Goal: Check status

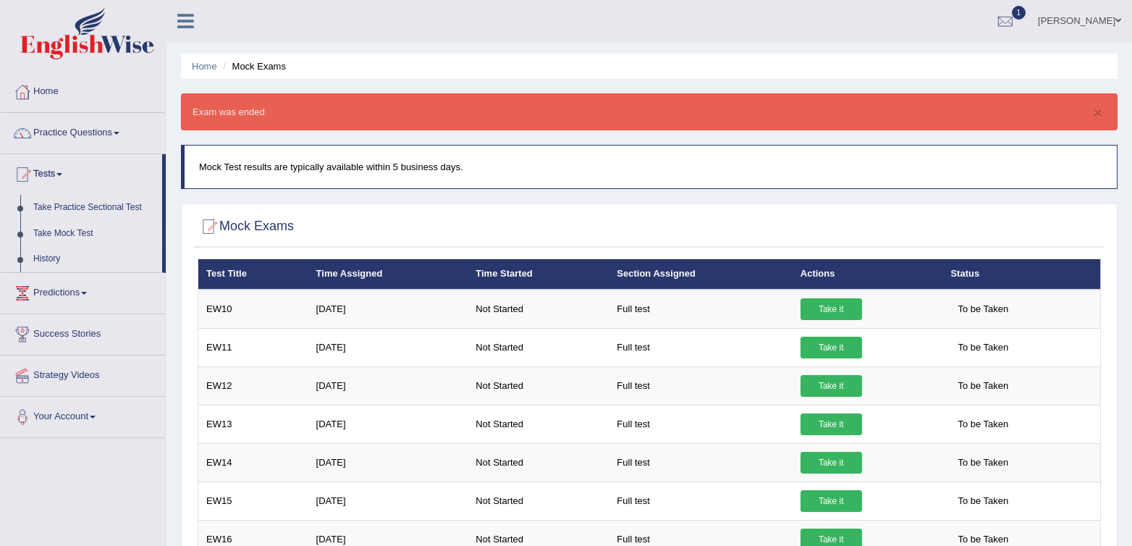
click at [1013, 9] on link "1" at bounding box center [1004, 19] width 43 height 38
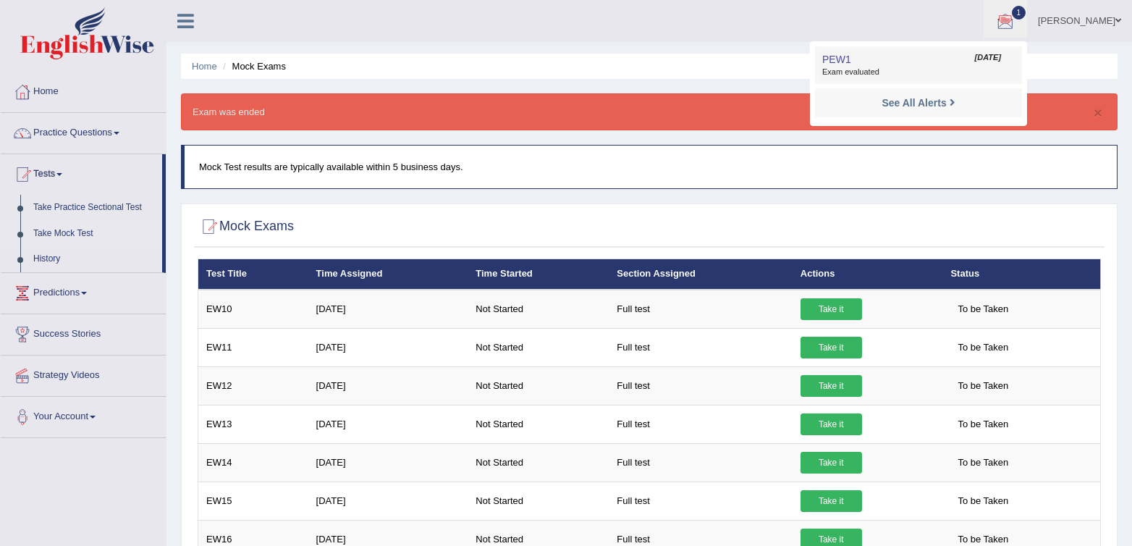
click at [866, 67] on span "Exam evaluated" at bounding box center [918, 73] width 192 height 12
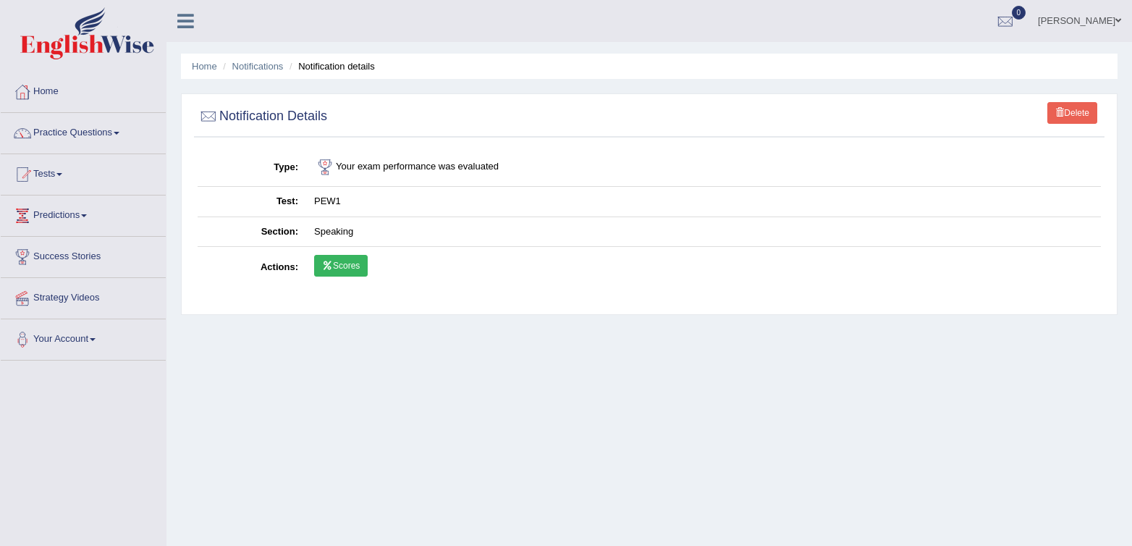
click at [333, 271] on link "Scores" at bounding box center [341, 266] width 54 height 22
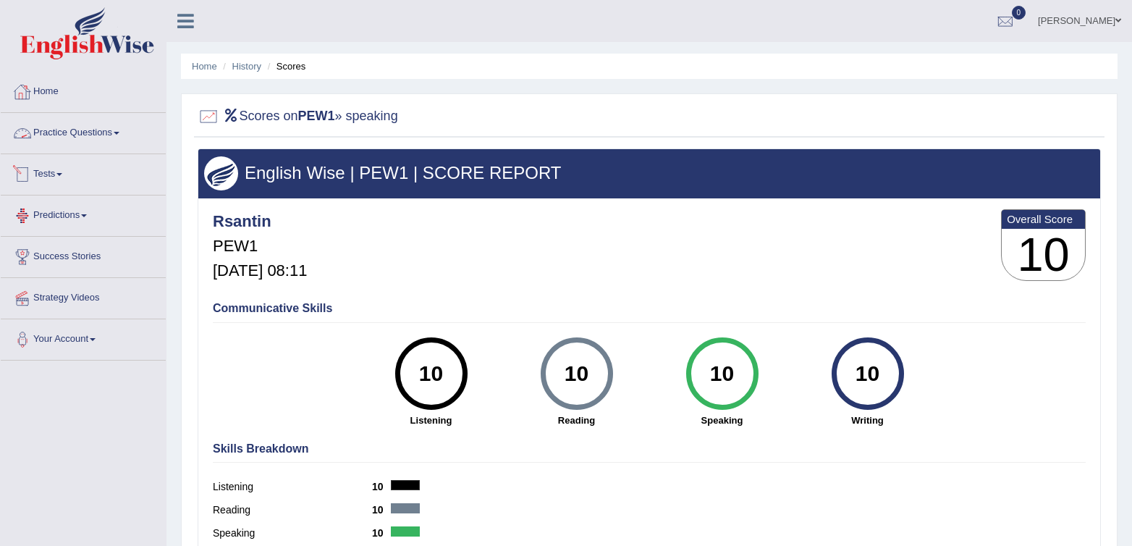
click at [50, 103] on link "Home" at bounding box center [83, 90] width 165 height 36
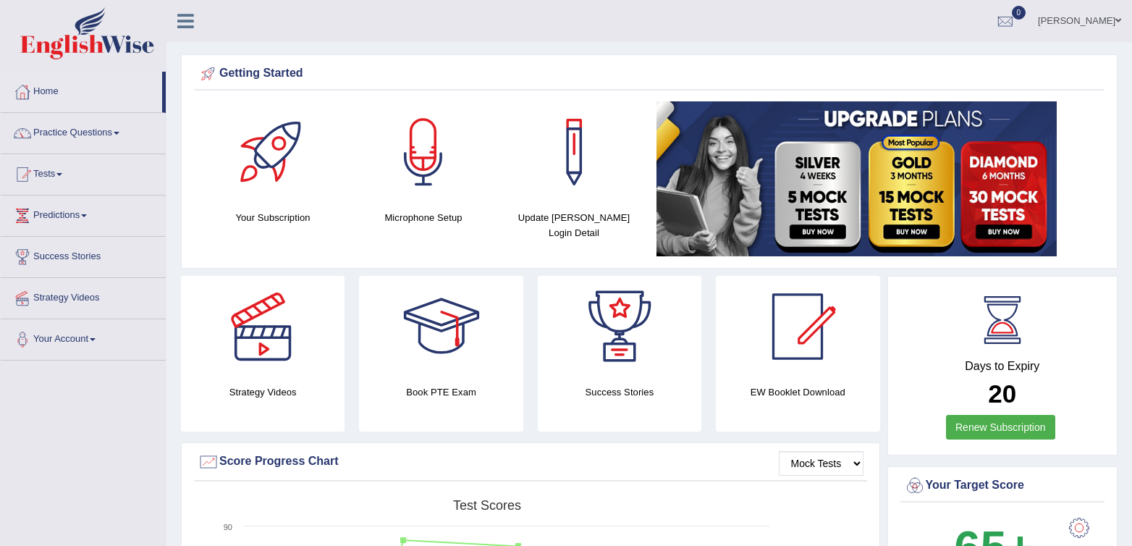
click at [49, 177] on link "Tests" at bounding box center [83, 172] width 165 height 36
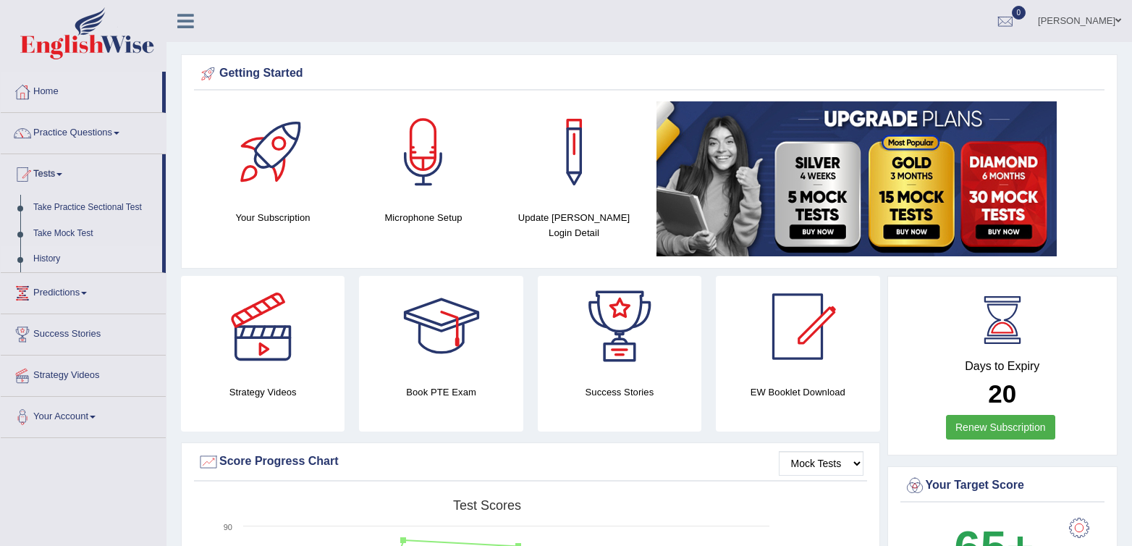
click at [39, 253] on link "History" at bounding box center [94, 259] width 135 height 26
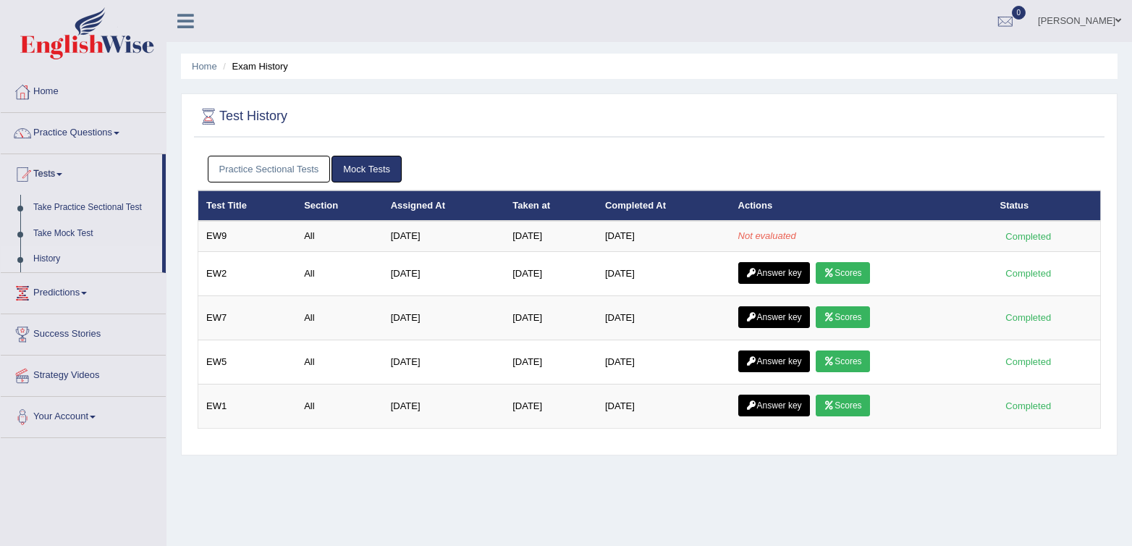
click at [855, 153] on div "Practice Sectional Tests Mock Tests" at bounding box center [649, 169] width 903 height 42
